Goal: Information Seeking & Learning: Find specific fact

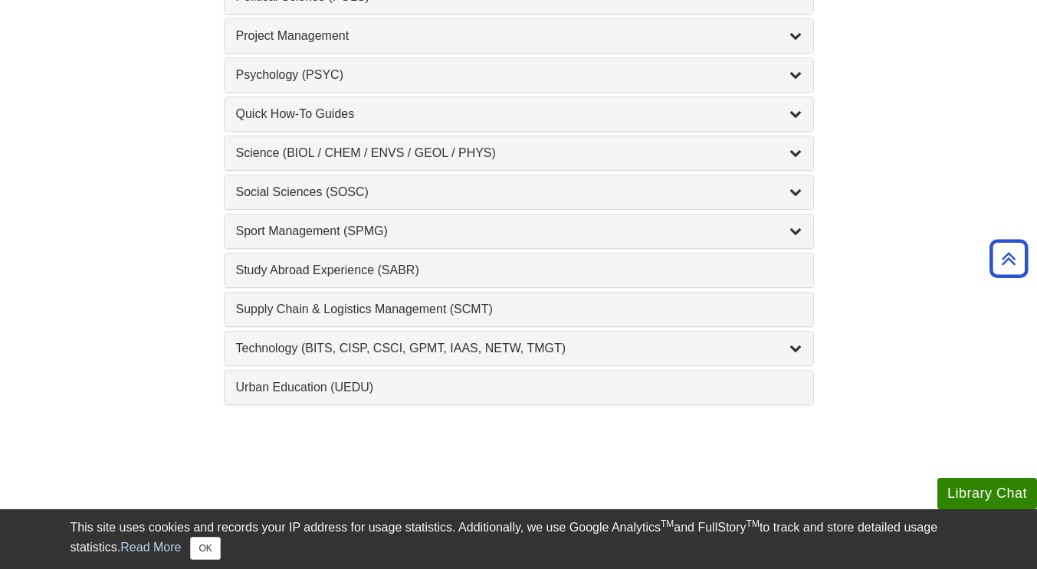
scroll to position [1661, 0]
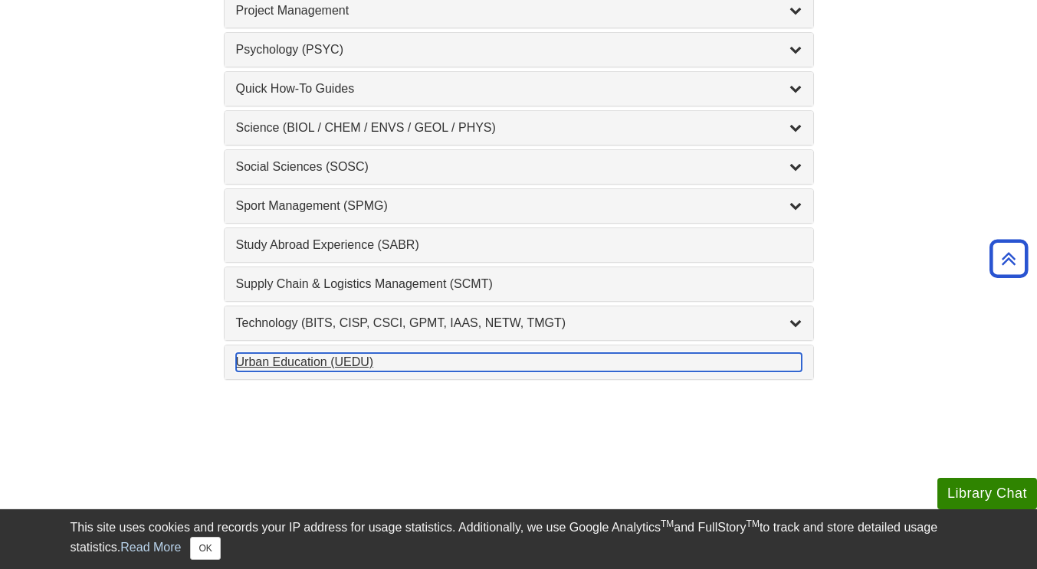
click at [308, 357] on div "Urban Education (UEDU) , 1 guides" at bounding box center [519, 362] width 566 height 18
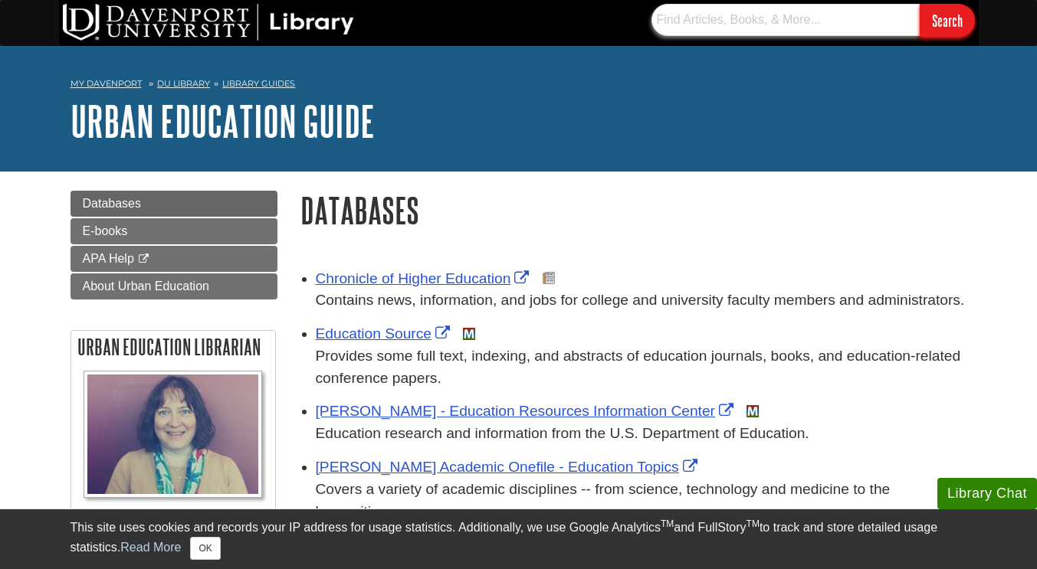
click at [713, 18] on input "text" at bounding box center [785, 20] width 268 height 32
paste input "Developmental and Educational Psychology for Teachers : An Applied Approach Aut…"
type input "Developmental and Educational Psychology for Teachers : An Applied Approach Aut…"
click at [920, 4] on input "Search" at bounding box center [947, 20] width 55 height 33
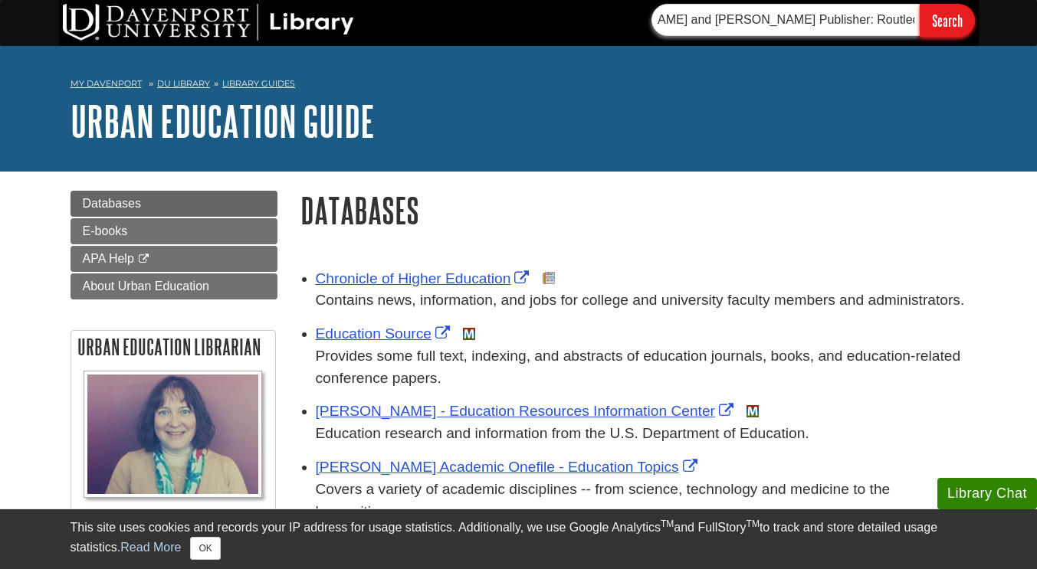
scroll to position [0, 0]
